Goal: Navigation & Orientation: Find specific page/section

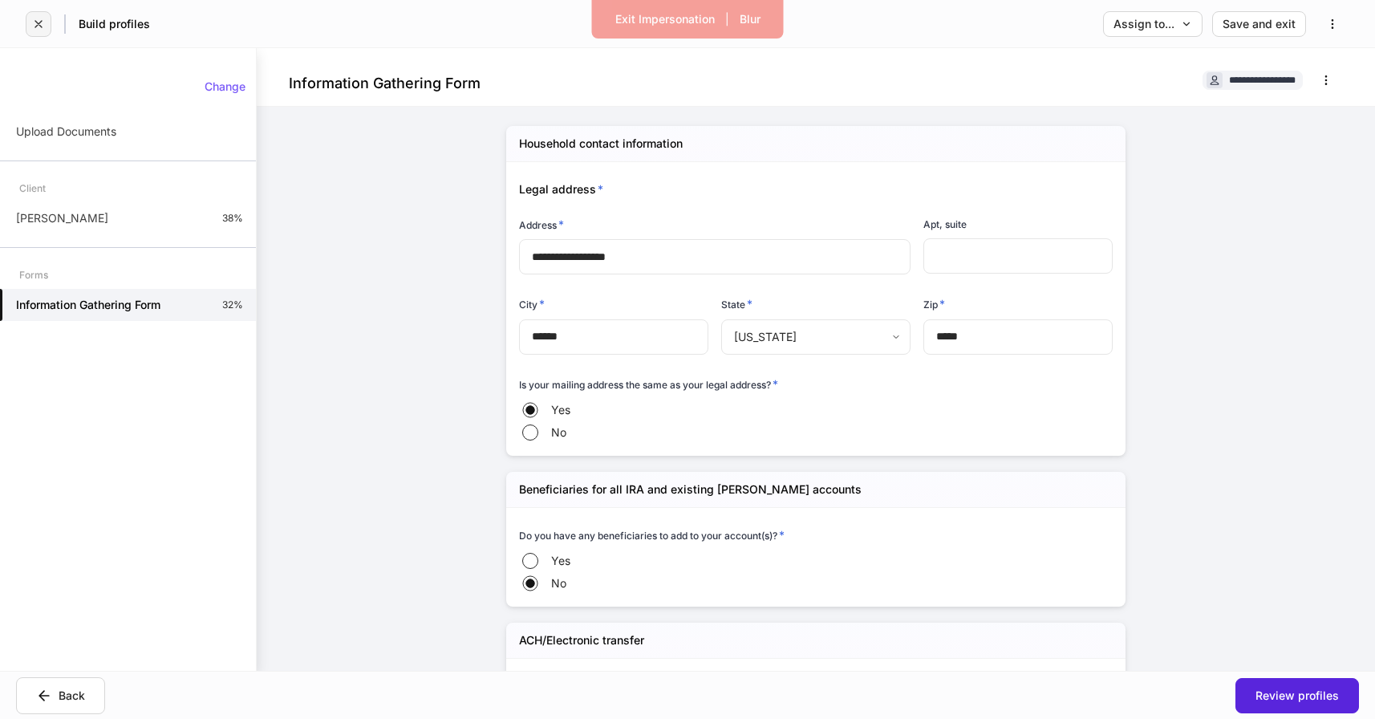
click at [40, 21] on icon "button" at bounding box center [38, 24] width 6 height 6
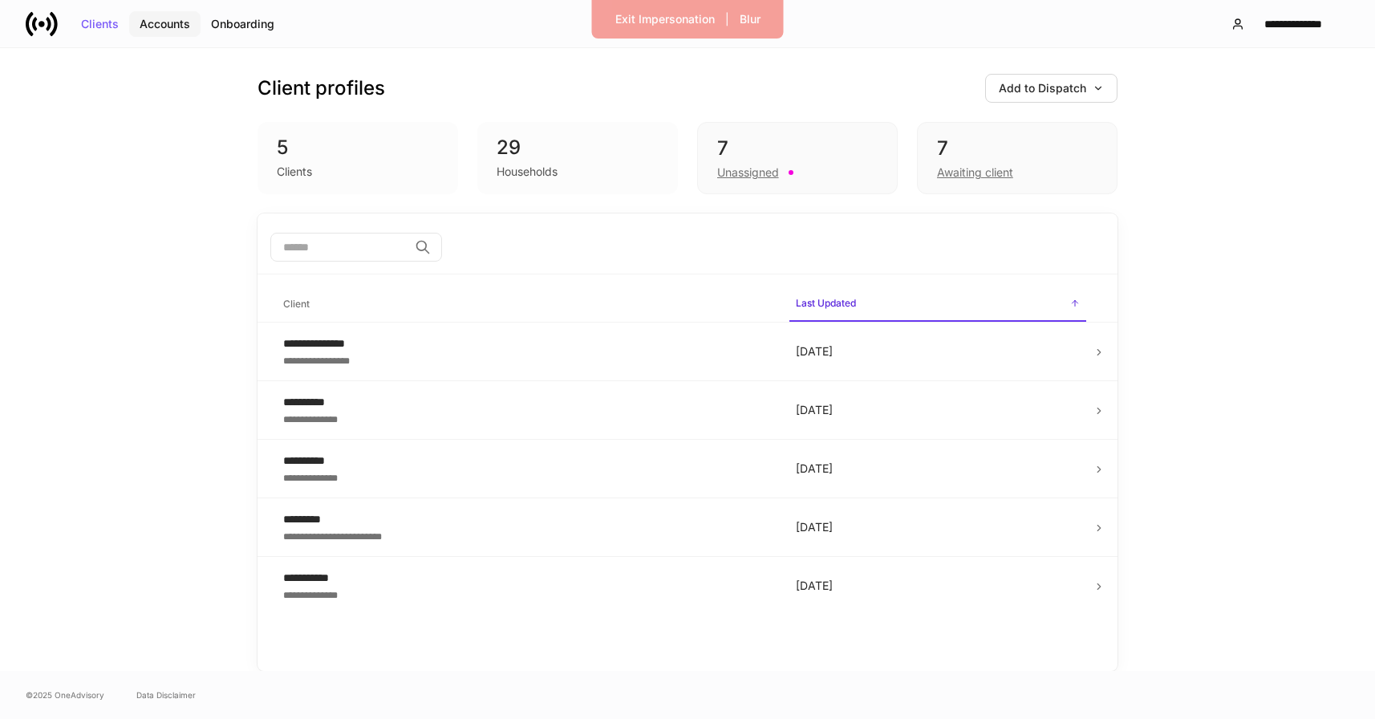
click at [167, 22] on div "Accounts" at bounding box center [165, 23] width 51 height 11
